Goal: Navigation & Orientation: Find specific page/section

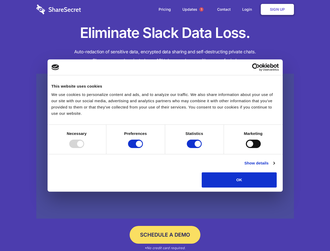
click at [84, 148] on div at bounding box center [76, 143] width 15 height 8
click at [143, 148] on input "Preferences" at bounding box center [135, 143] width 15 height 8
checkbox input "false"
click at [195, 148] on input "Statistics" at bounding box center [194, 143] width 15 height 8
checkbox input "false"
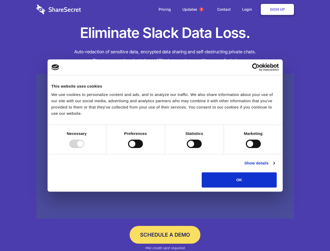
click at [246, 148] on input "Marketing" at bounding box center [253, 143] width 15 height 8
checkbox input "true"
click at [274, 166] on link "Show details" at bounding box center [259, 163] width 30 height 6
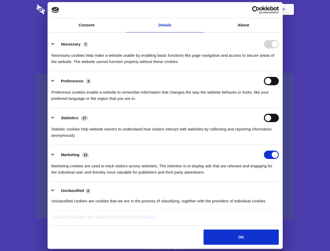
click at [279, 71] on li "Necessary 7 Necessary cookies help make a website usable by enabling basic func…" at bounding box center [164, 52] width 227 height 37
click at [201, 9] on span "1" at bounding box center [201, 9] width 4 height 4
